Goal: Information Seeking & Learning: Understand process/instructions

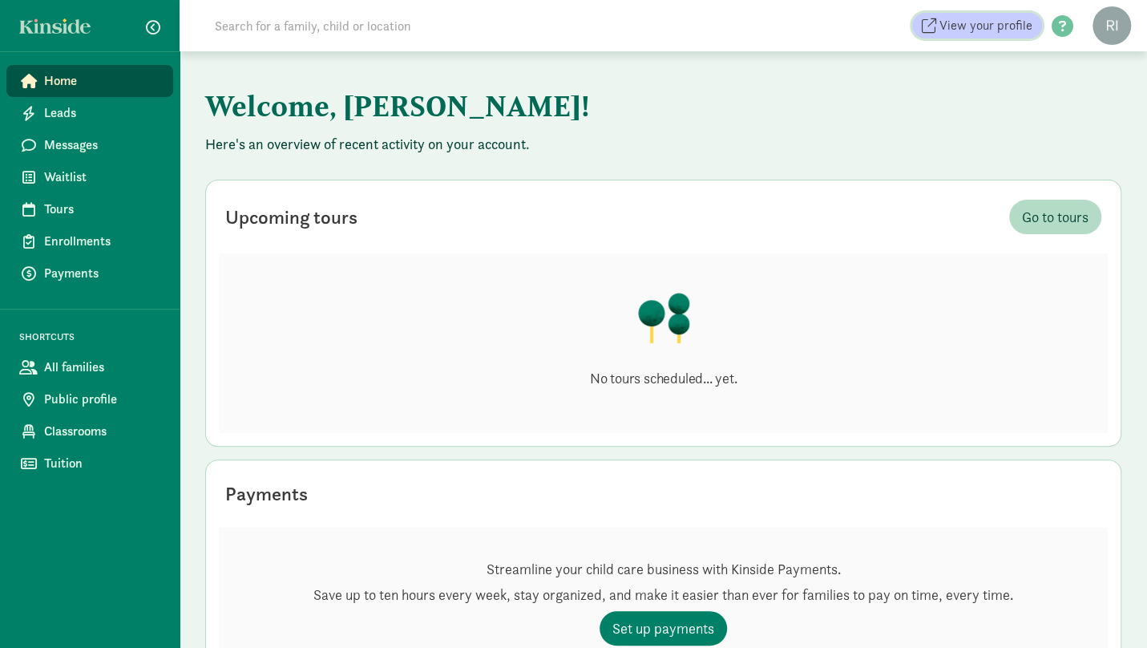
click at [992, 23] on span "View your profile" at bounding box center [985, 25] width 93 height 19
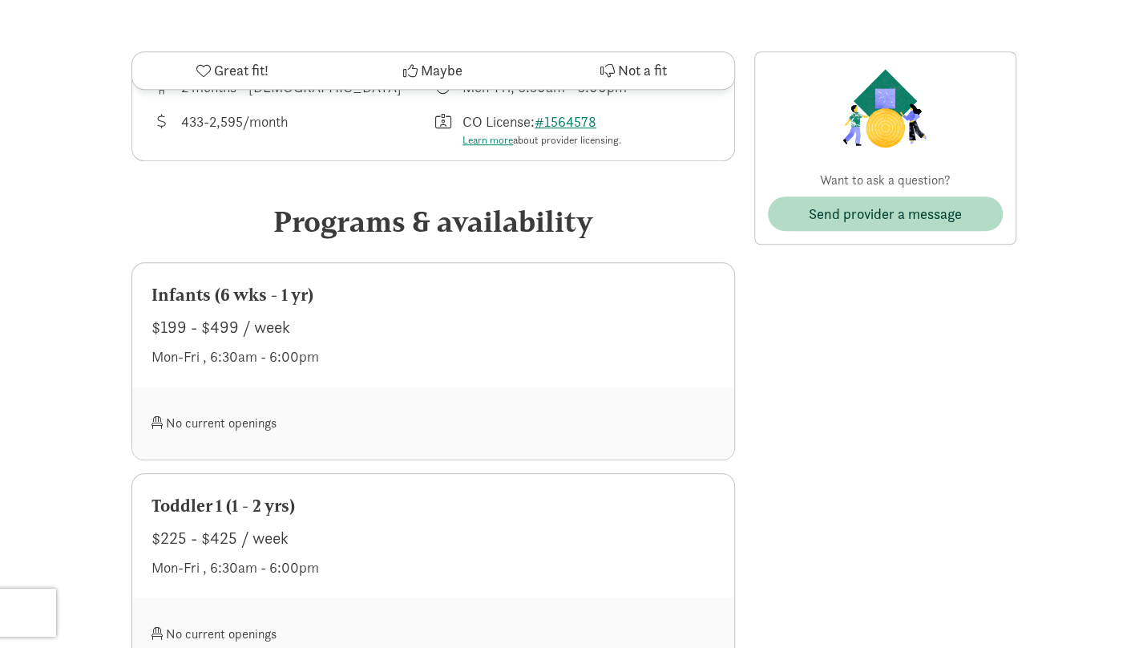
scroll to position [561, 0]
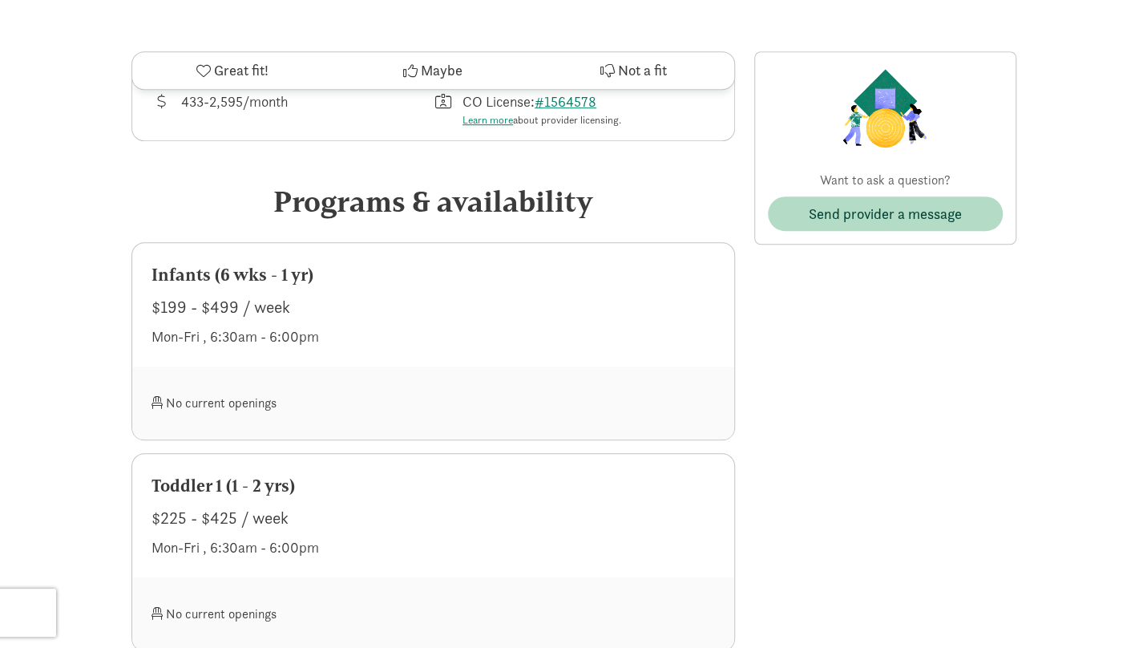
click at [237, 406] on div "No current openings" at bounding box center [292, 403] width 282 height 34
click at [151, 407] on span at bounding box center [156, 402] width 11 height 13
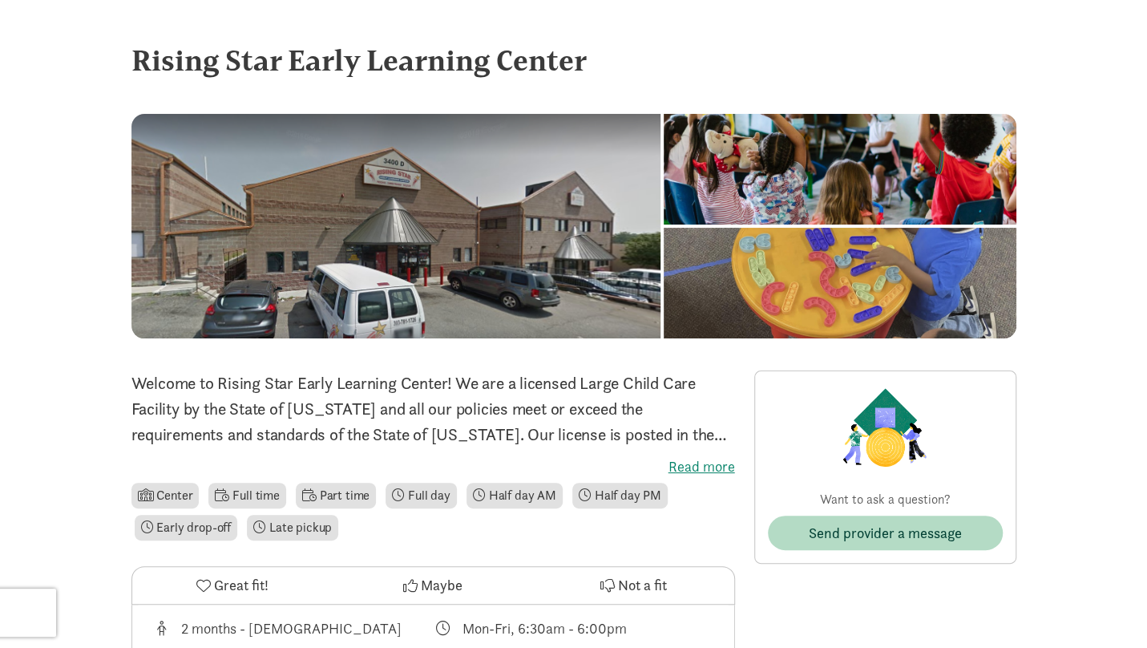
scroll to position [160, 0]
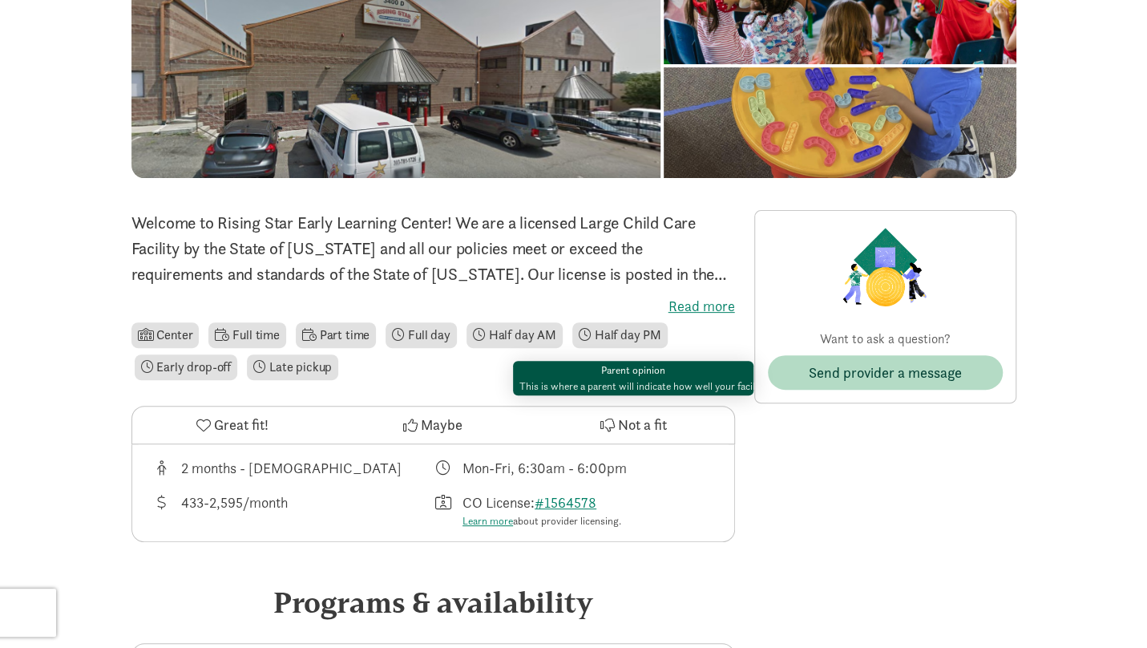
click at [639, 426] on span "Not a fit" at bounding box center [642, 425] width 49 height 22
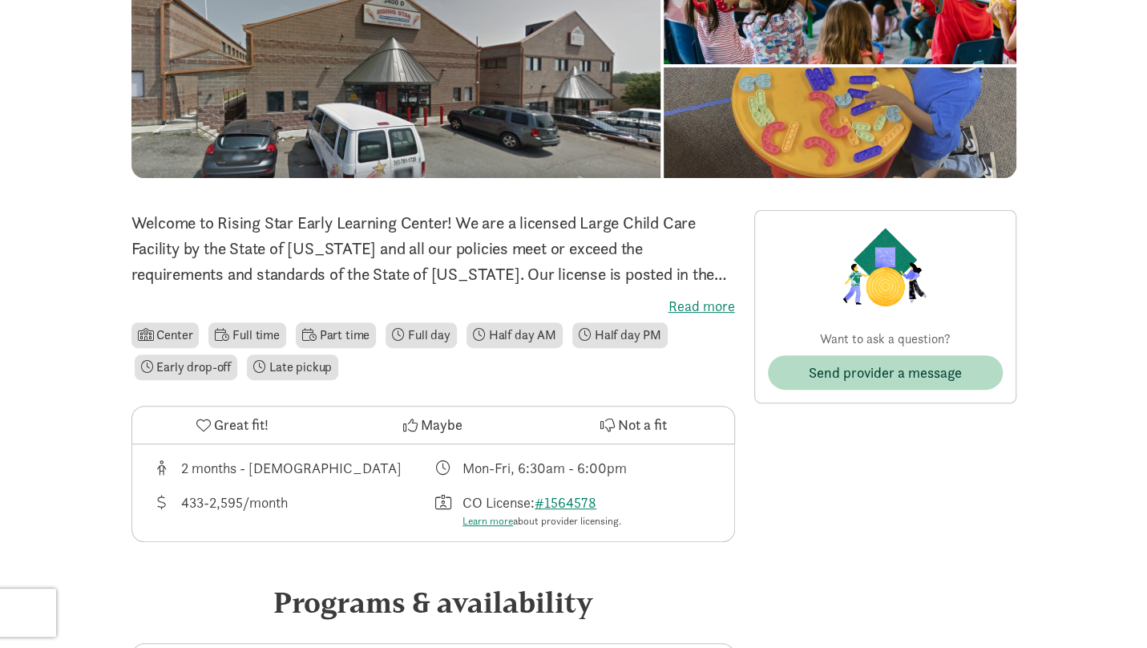
click at [639, 426] on span "Not a fit" at bounding box center [642, 425] width 49 height 22
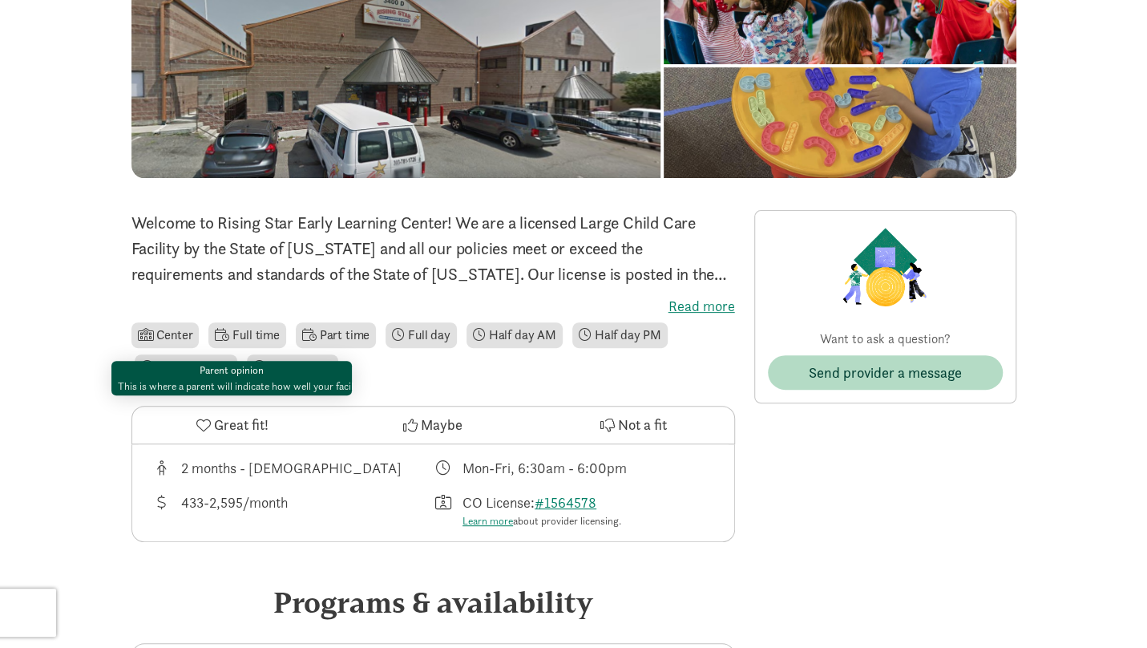
click at [214, 425] on span "Great fit!" at bounding box center [241, 425] width 55 height 22
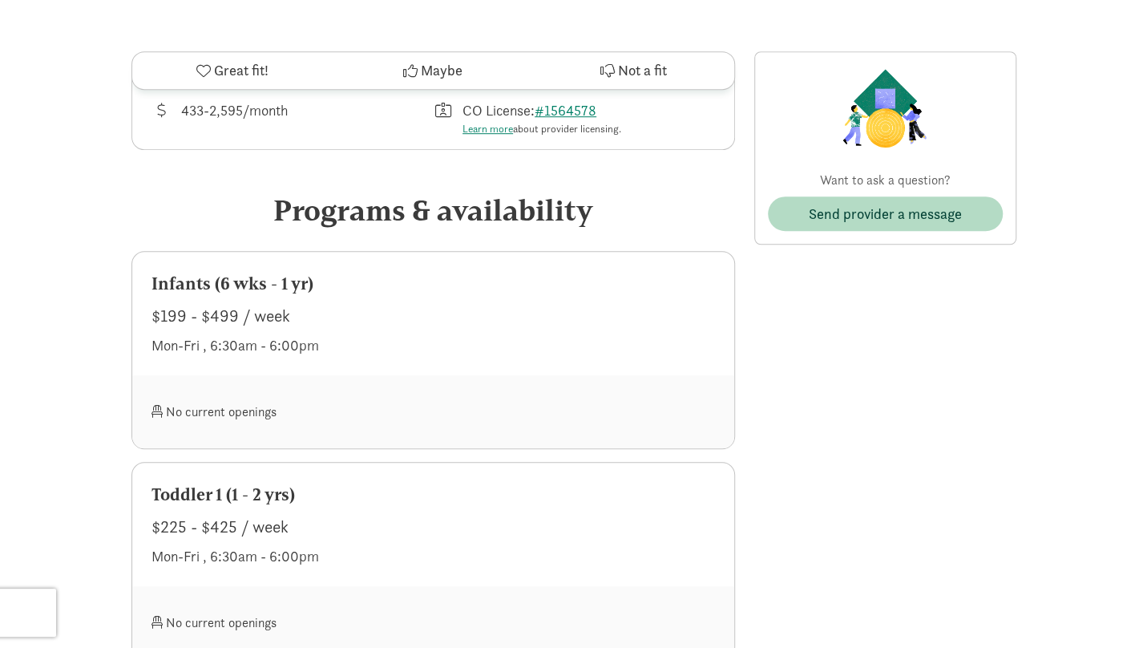
scroll to position [561, 0]
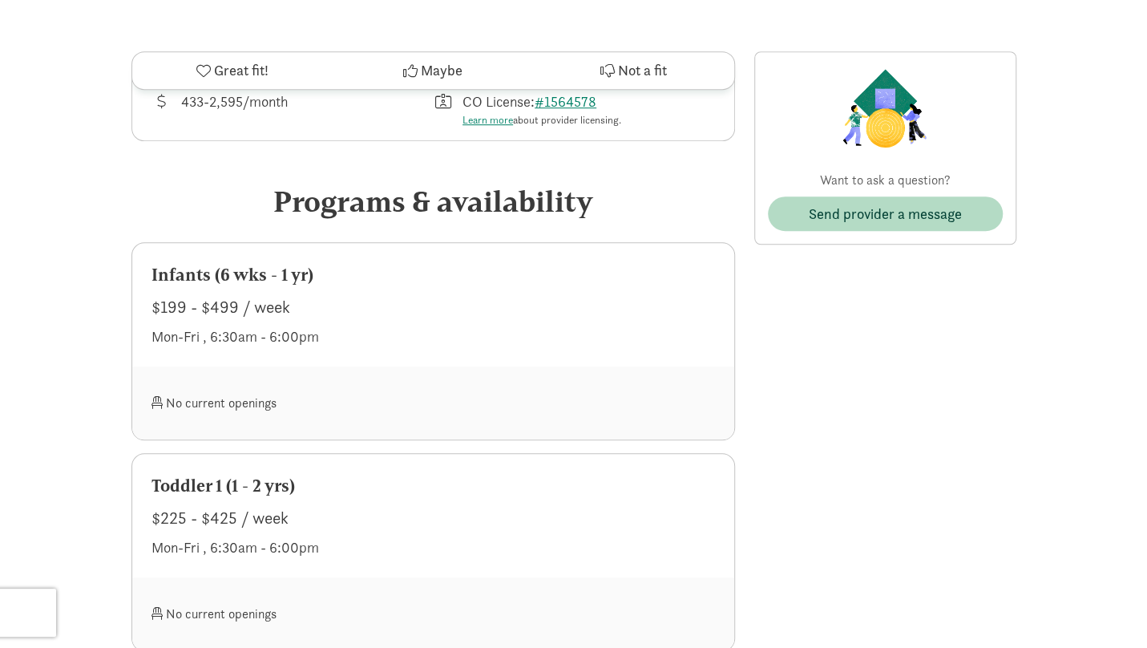
click at [378, 402] on div "No current openings" at bounding box center [292, 403] width 282 height 34
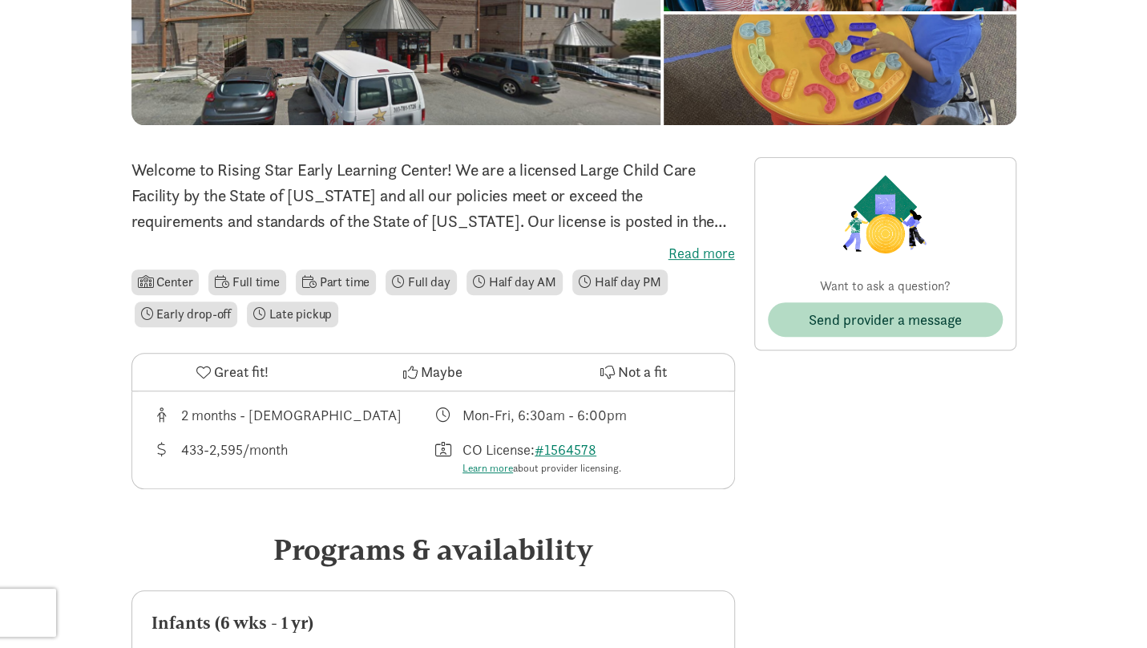
scroll to position [0, 0]
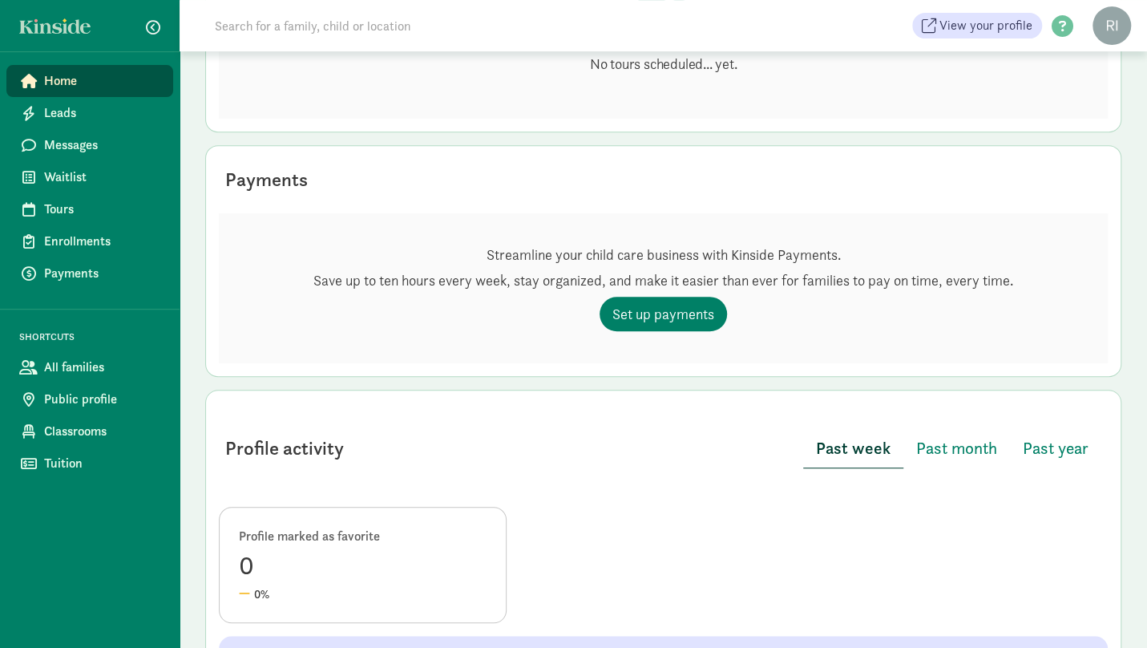
scroll to position [321, 0]
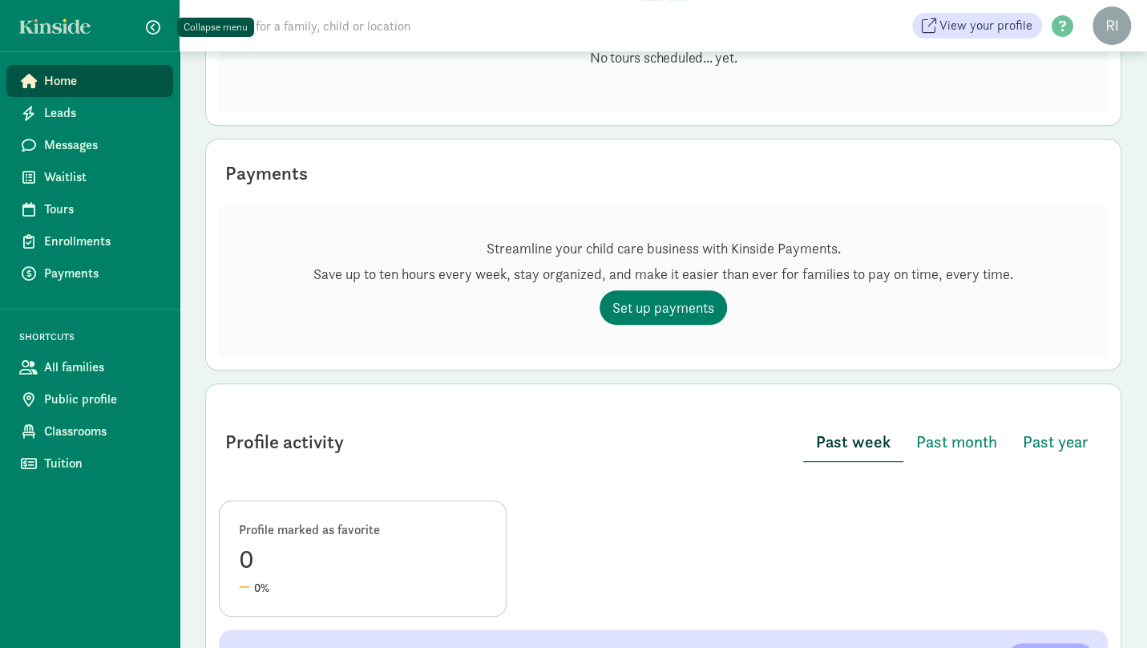
click at [153, 26] on span "button" at bounding box center [153, 27] width 14 height 14
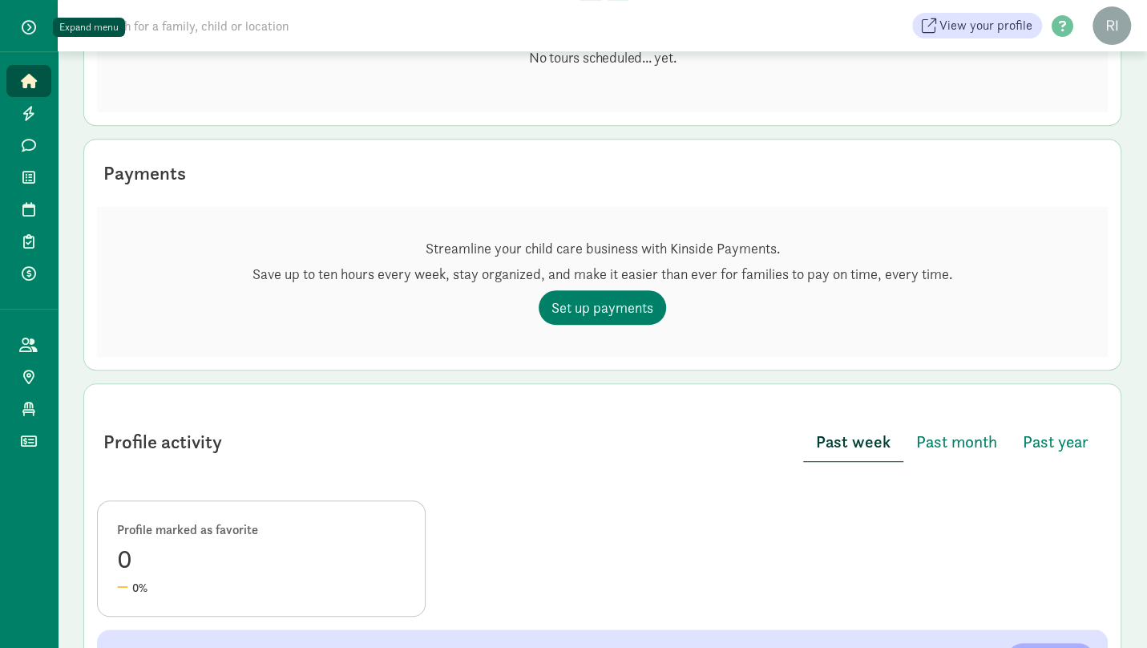
click at [39, 22] on button "button" at bounding box center [29, 27] width 40 height 27
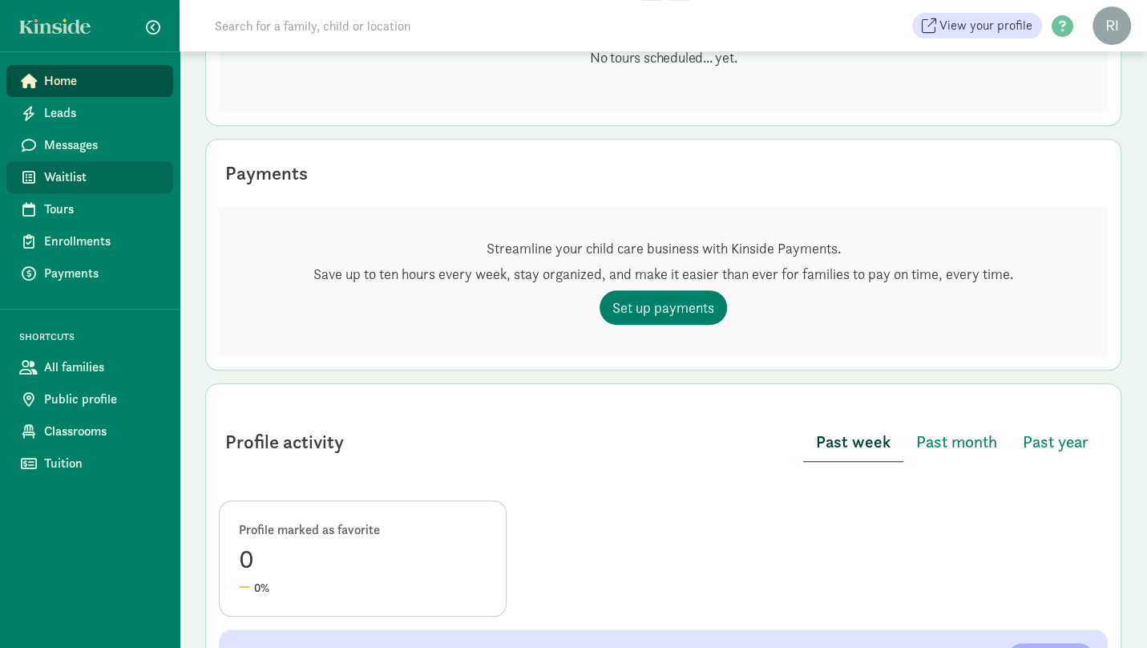
click at [85, 189] on link "Waitlist" at bounding box center [89, 177] width 167 height 32
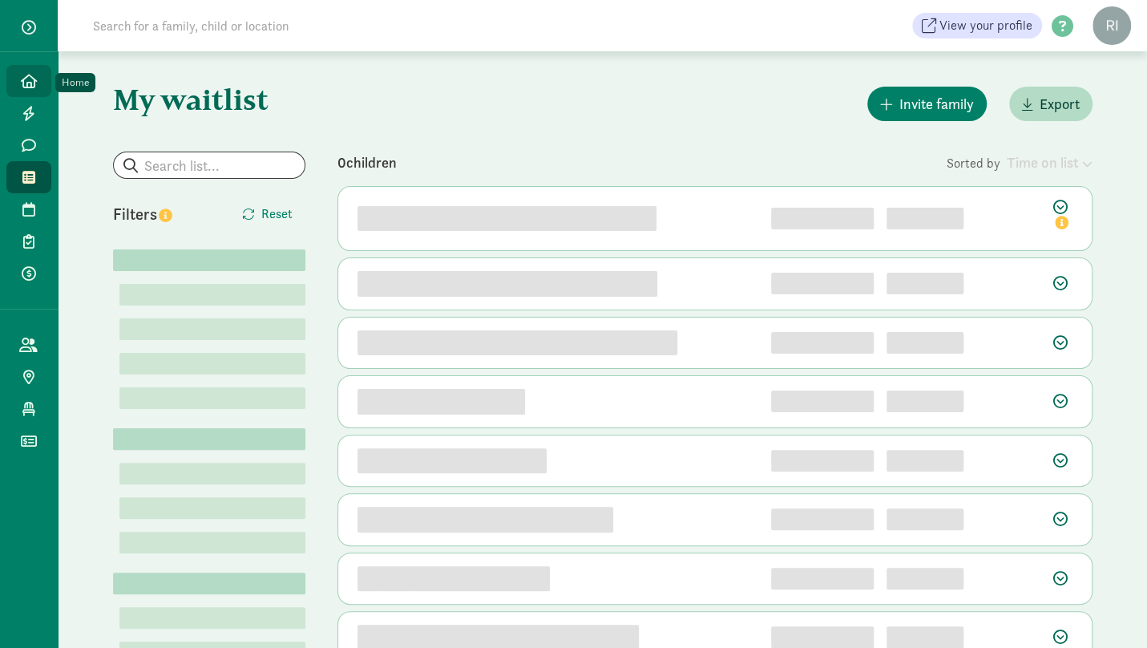
click at [38, 87] on link "Home" at bounding box center [28, 81] width 45 height 32
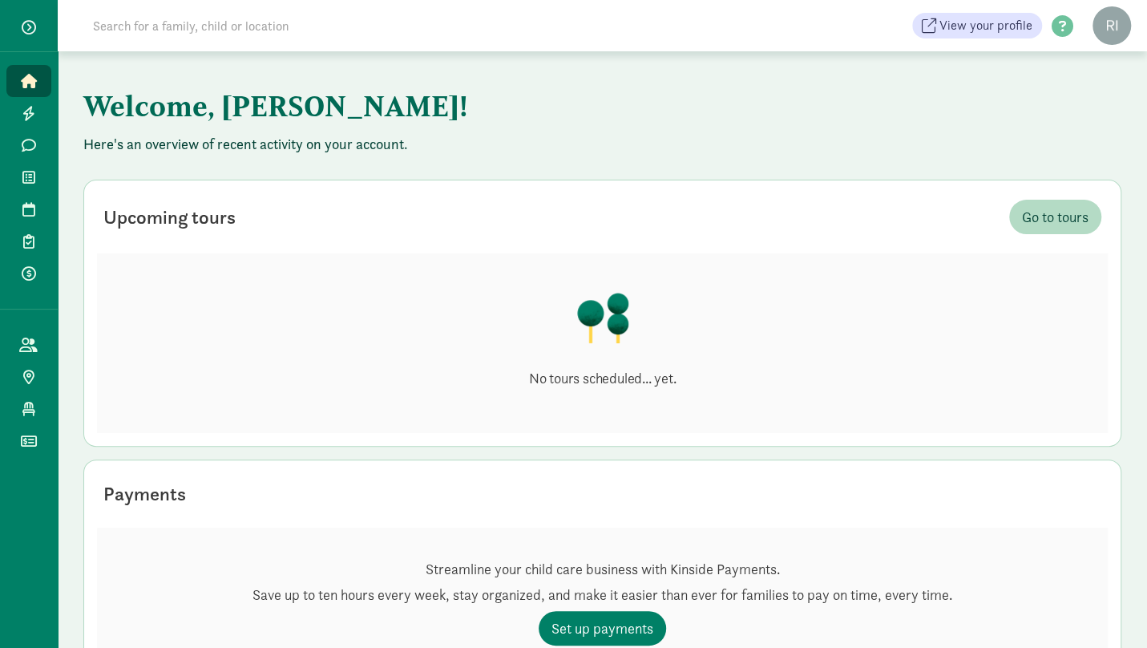
click at [1100, 24] on figure at bounding box center [1111, 25] width 38 height 38
click at [1058, 22] on span at bounding box center [1062, 27] width 41 height 22
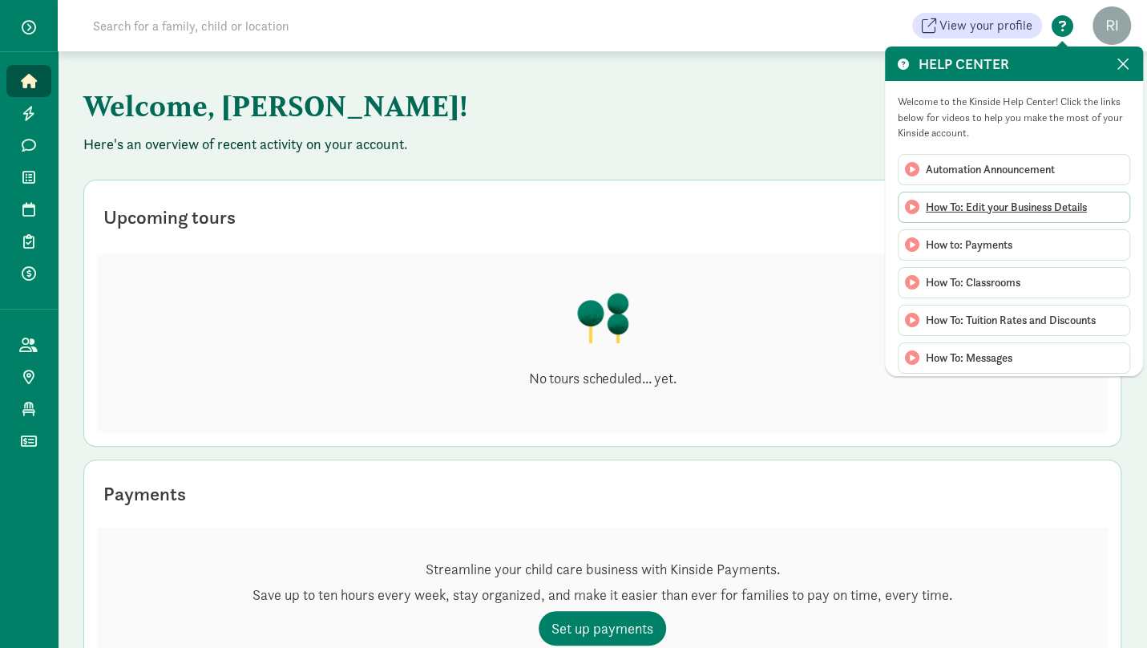
click at [1066, 204] on span "How To: Edit your Business Details" at bounding box center [1006, 207] width 161 height 17
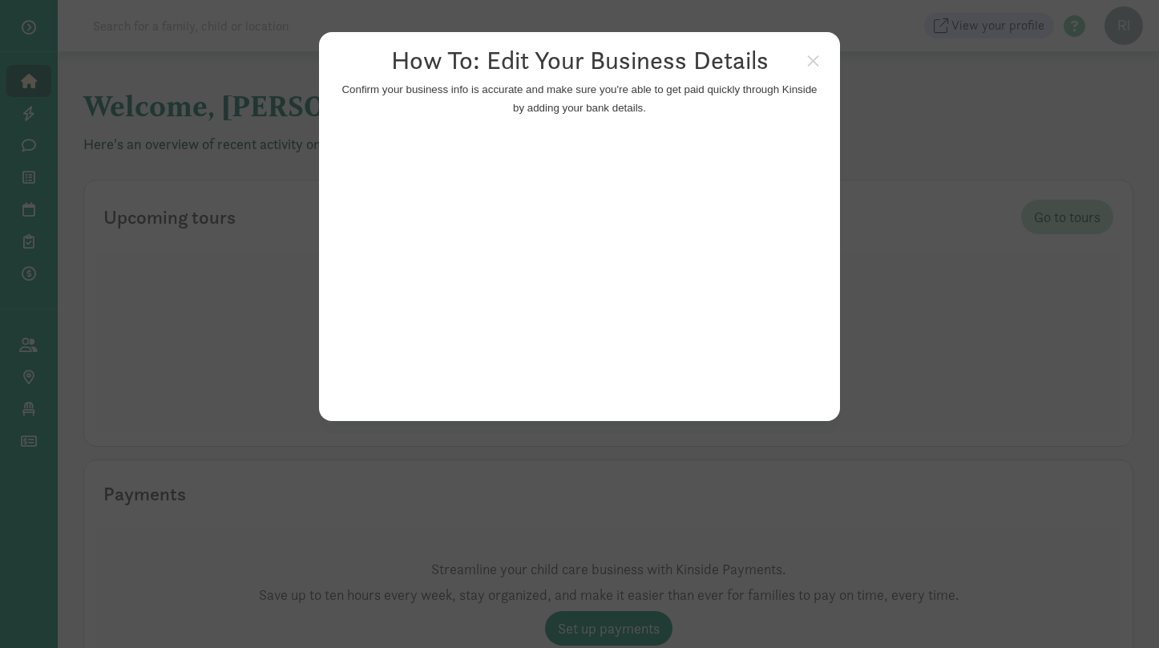
click appcues "× How To: Edit Your Business Details Confirm your business info is accurate and…"
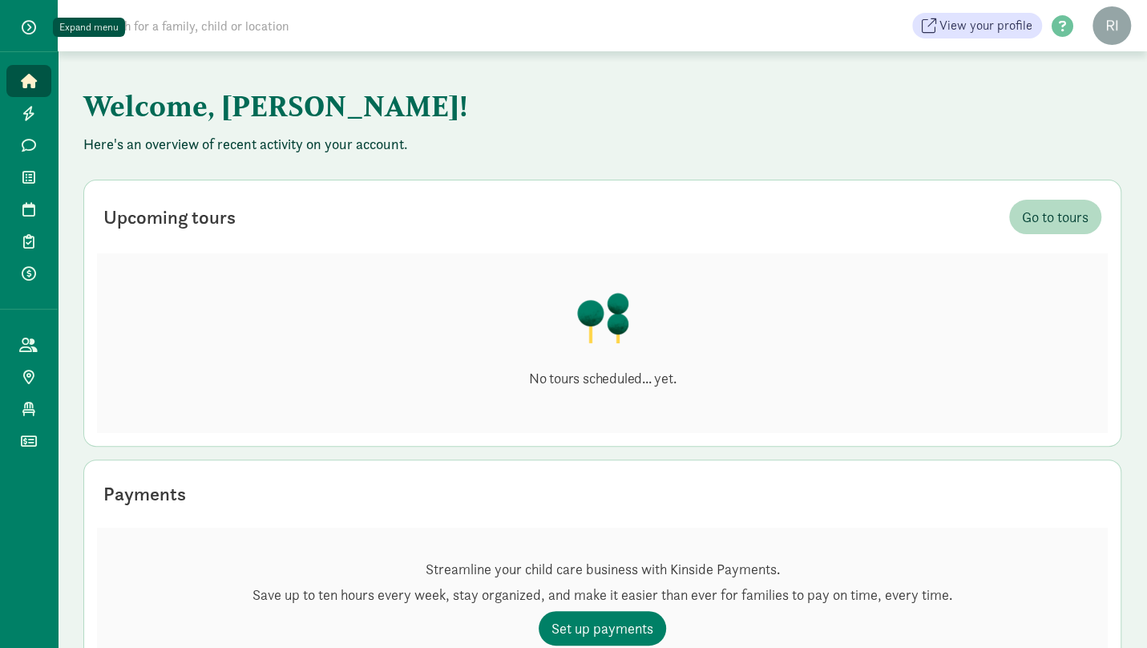
click at [28, 18] on button "button" at bounding box center [29, 27] width 40 height 27
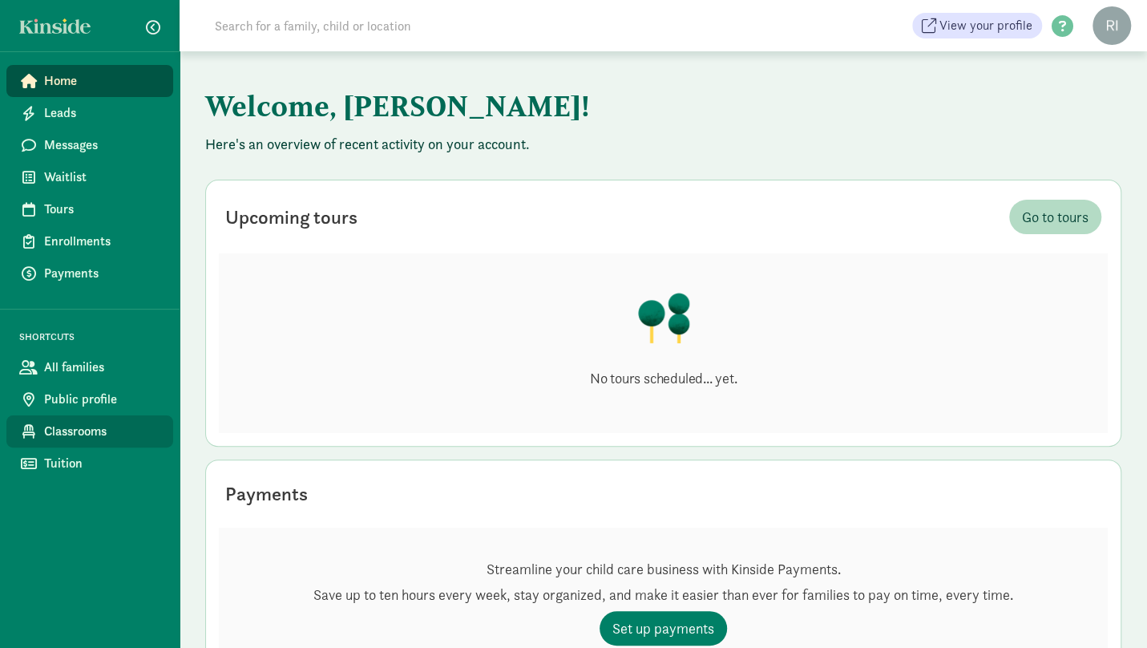
click at [90, 425] on span "Classrooms" at bounding box center [102, 431] width 116 height 19
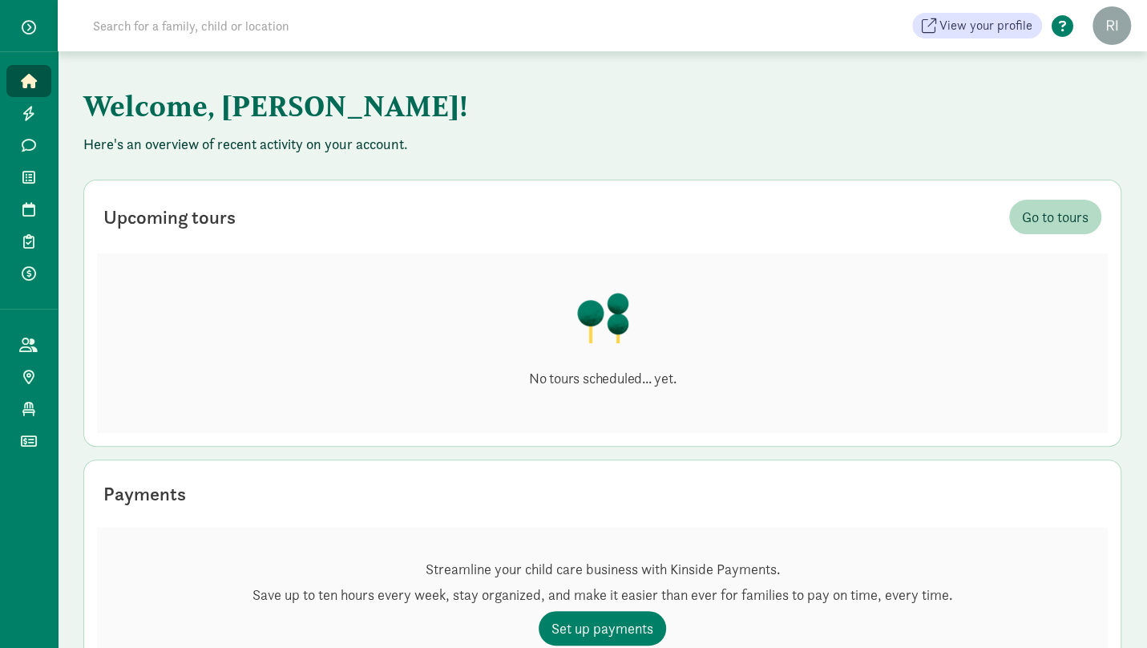
click at [1061, 25] on span at bounding box center [1062, 27] width 41 height 22
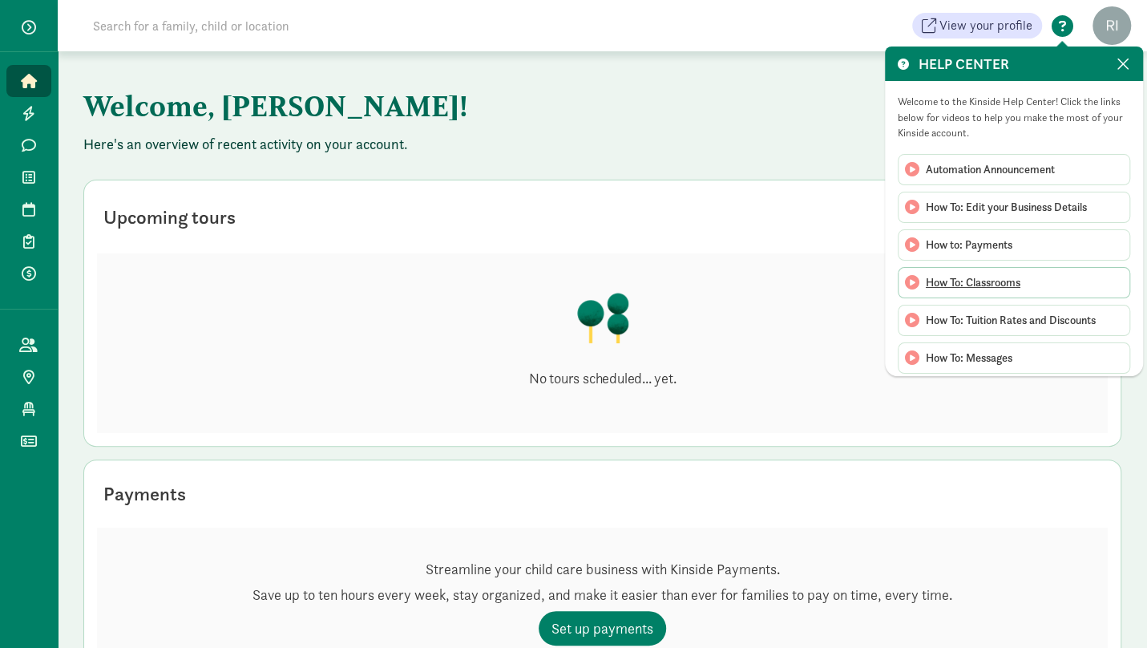
click at [987, 276] on span "How To: Classrooms" at bounding box center [973, 282] width 95 height 17
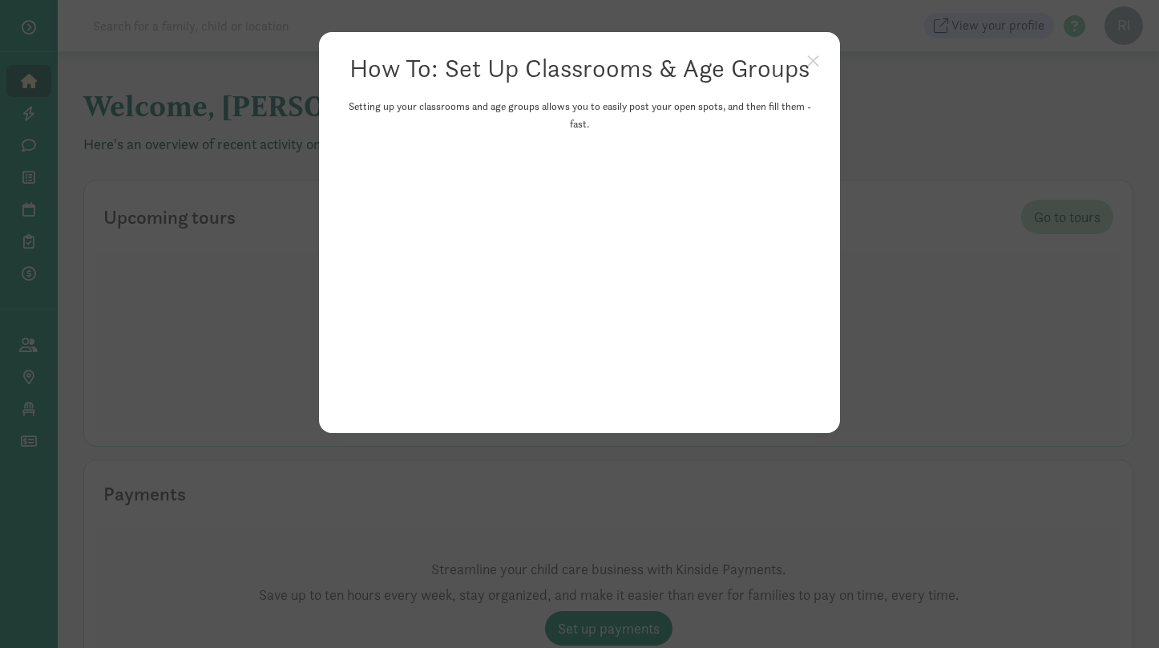
click appcues "× How To: Set Up Classrooms & Age Groups Setting up your classrooms and age gro…"
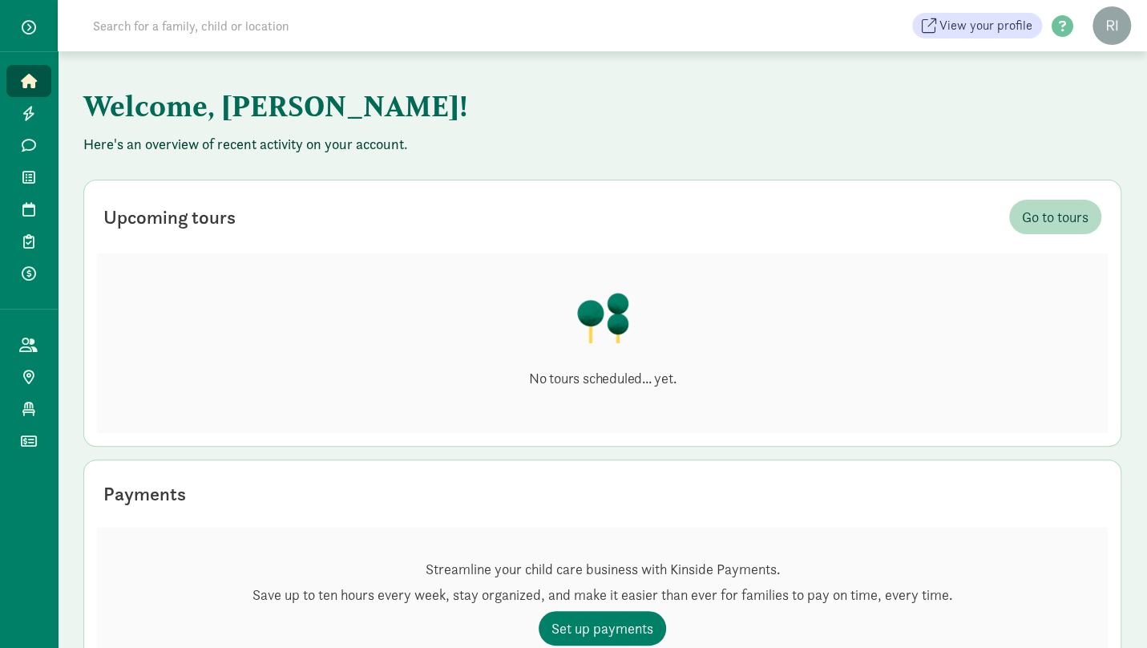
click at [37, 27] on button "button" at bounding box center [29, 27] width 40 height 27
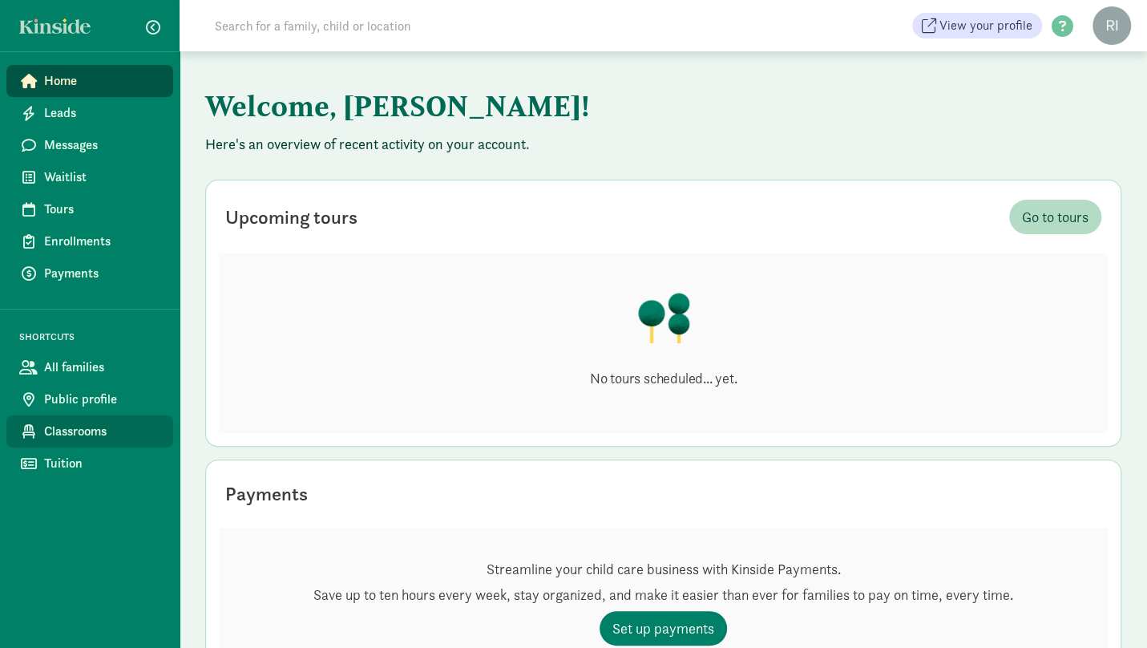
click at [99, 435] on span "Classrooms" at bounding box center [102, 431] width 116 height 19
